Goal: Information Seeking & Learning: Find contact information

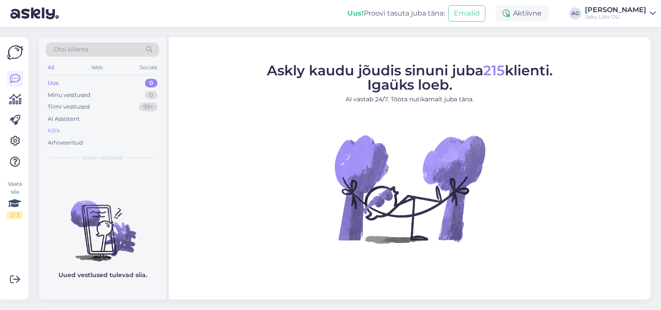
click at [56, 133] on div "Kõik" at bounding box center [54, 130] width 13 height 9
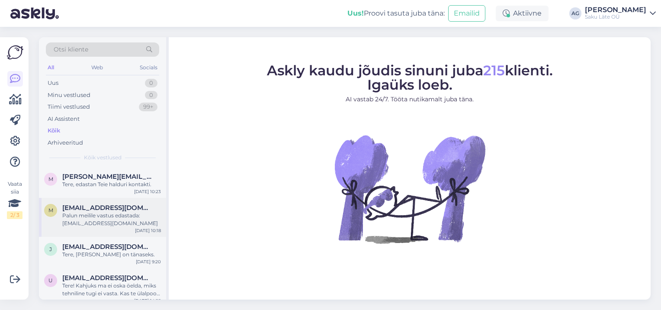
click at [104, 203] on div "m marit.juursalu@gmail.com Palun meilile vastus edastada: marit.juursalu@gmail.…" at bounding box center [102, 217] width 127 height 39
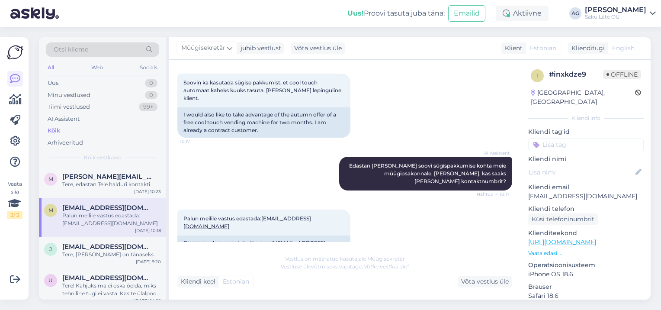
scroll to position [131, 0]
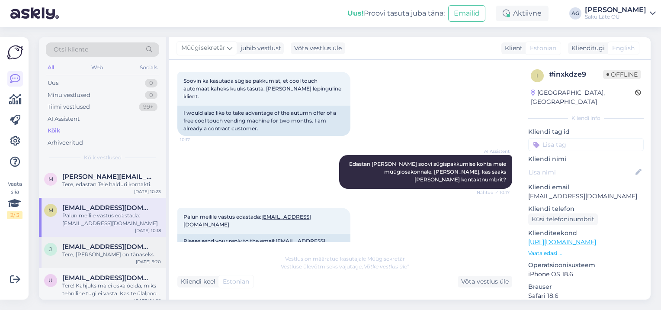
click at [112, 247] on div "[EMAIL_ADDRESS][DOMAIN_NAME]" at bounding box center [111, 247] width 99 height 8
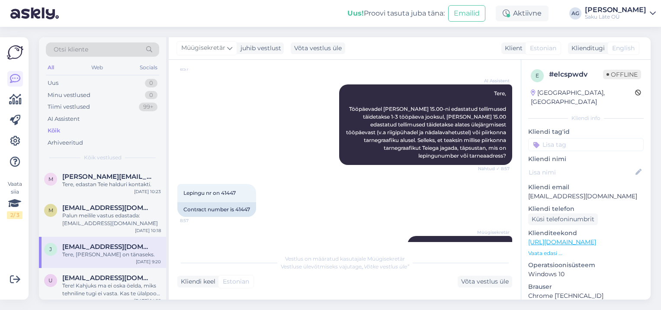
scroll to position [204, 0]
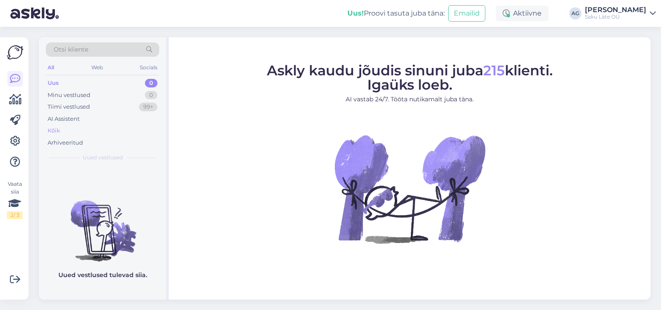
click at [52, 131] on div "Kõik" at bounding box center [54, 130] width 13 height 9
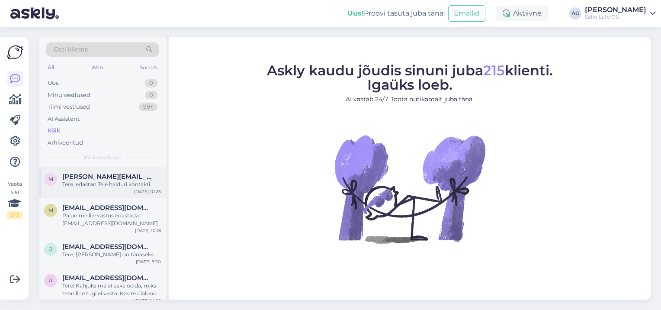
click at [109, 183] on div "Tere, edastan Teie halduri kontakti." at bounding box center [111, 184] width 99 height 8
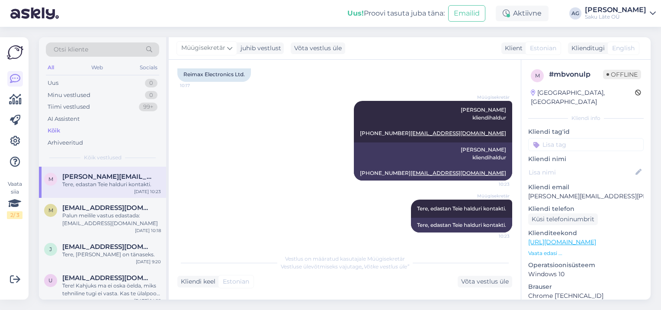
scroll to position [321, 0]
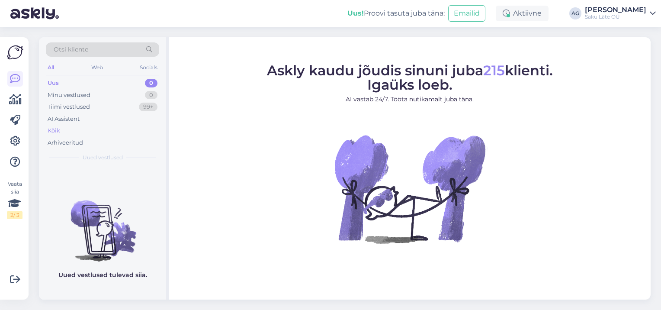
click at [53, 131] on div "Kõik" at bounding box center [54, 130] width 13 height 9
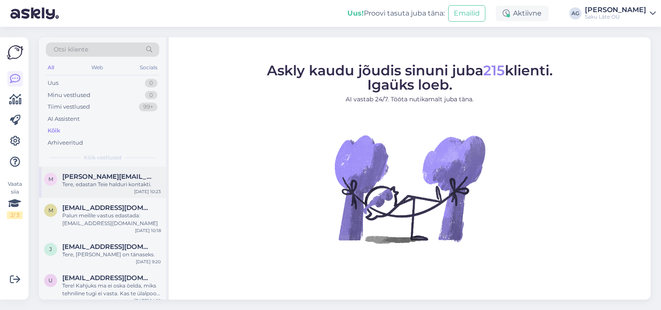
click at [92, 178] on span "[PERSON_NAME][EMAIL_ADDRESS][PERSON_NAME][DOMAIN_NAME]" at bounding box center [107, 176] width 90 height 8
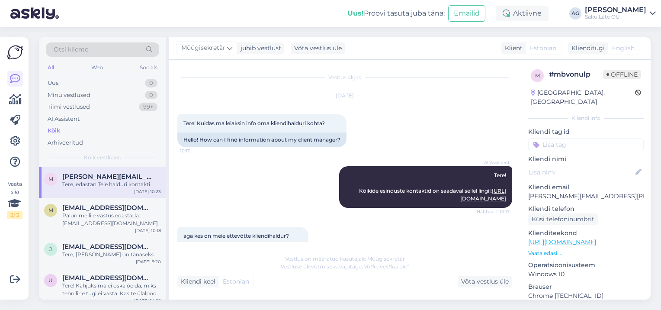
scroll to position [321, 0]
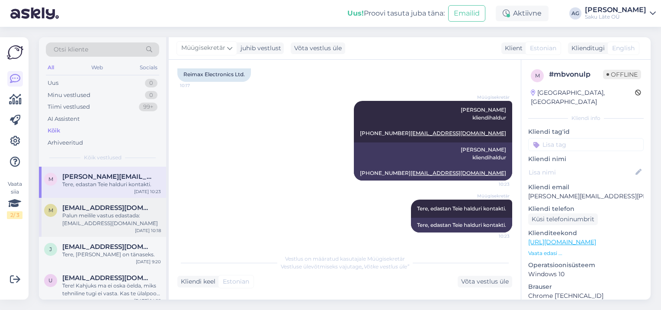
click at [97, 213] on div "Palun meilile vastus edastada: [EMAIL_ADDRESS][DOMAIN_NAME]" at bounding box center [111, 219] width 99 height 16
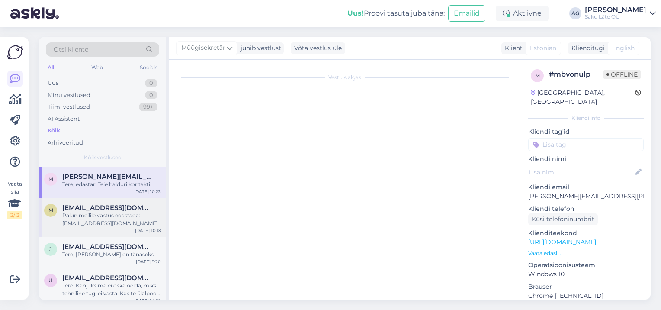
scroll to position [132, 0]
